Goal: Transaction & Acquisition: Purchase product/service

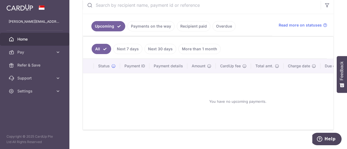
scroll to position [54, 0]
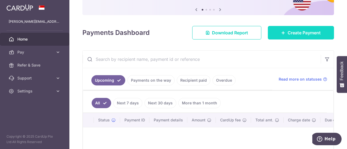
click at [312, 31] on span "Create Payment" at bounding box center [304, 33] width 33 height 7
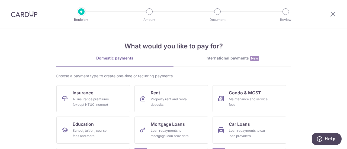
scroll to position [54, 0]
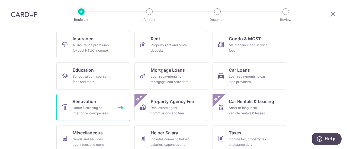
click at [91, 103] on span "Renovation" at bounding box center [85, 101] width 24 height 7
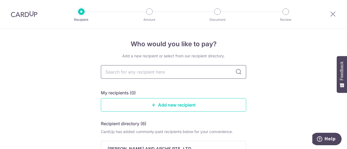
click at [198, 75] on input "text" at bounding box center [173, 72] width 145 height 14
type input "shadow"
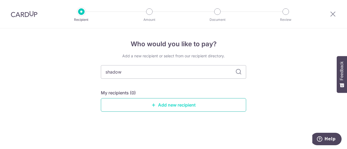
click at [188, 103] on link "Add new recipient" at bounding box center [173, 105] width 145 height 14
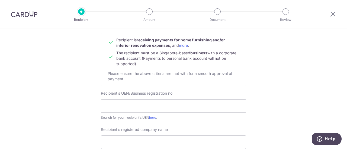
scroll to position [81, 0]
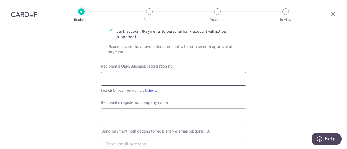
click at [159, 77] on input "text" at bounding box center [173, 79] width 145 height 14
type input "202305281D"
drag, startPoint x: 335, startPoint y: 12, endPoint x: 194, endPoint y: 23, distance: 141.4
click at [335, 12] on icon at bounding box center [333, 14] width 7 height 7
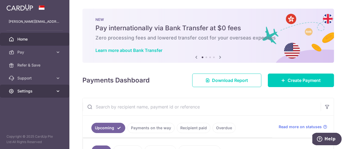
click at [29, 90] on span "Settings" at bounding box center [35, 91] width 36 height 5
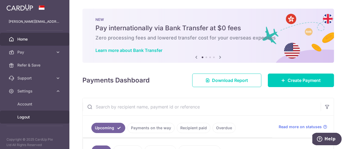
click at [23, 115] on span "Logout" at bounding box center [35, 117] width 36 height 5
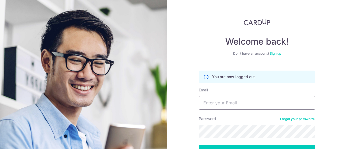
click at [223, 101] on input "Email" at bounding box center [257, 103] width 117 height 14
type input "[EMAIL_ADDRESS][DOMAIN_NAME]"
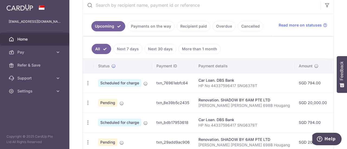
scroll to position [136, 0]
